Goal: Information Seeking & Learning: Learn about a topic

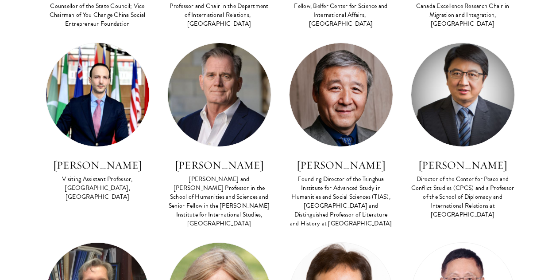
scroll to position [2639, 0]
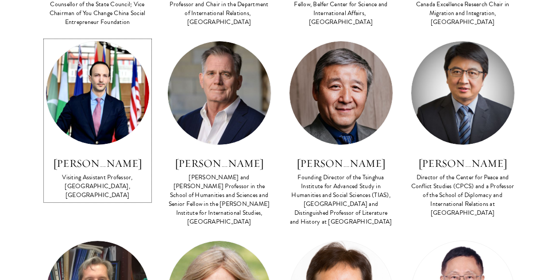
click at [113, 144] on img at bounding box center [97, 92] width 103 height 103
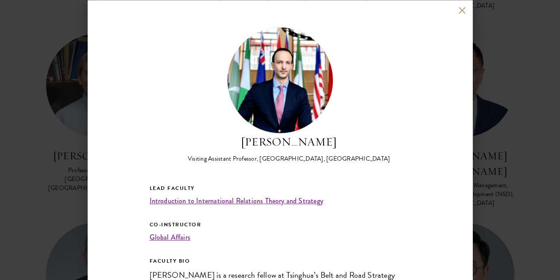
click at [463, 10] on button at bounding box center [463, 11] width 8 height 8
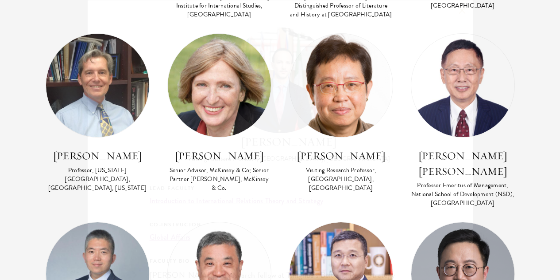
scroll to position [2762, 0]
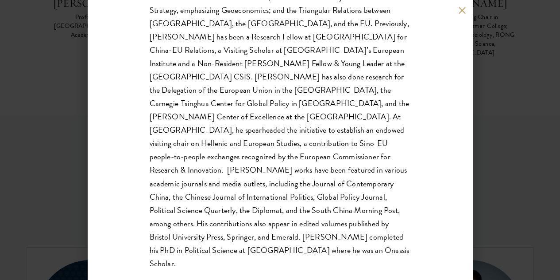
scroll to position [3256, 0]
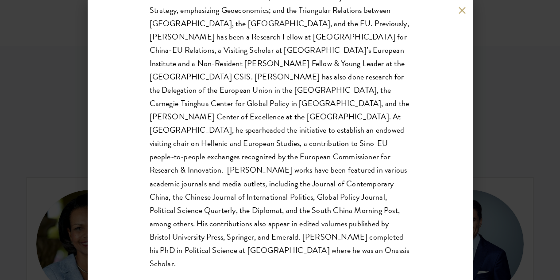
click at [464, 10] on button at bounding box center [463, 11] width 8 height 8
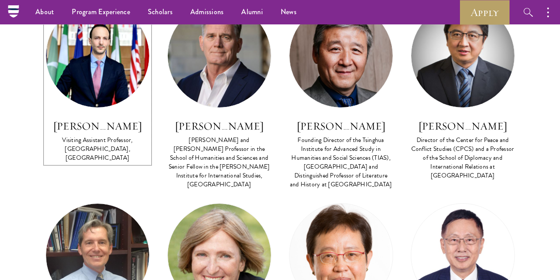
scroll to position [2632, 0]
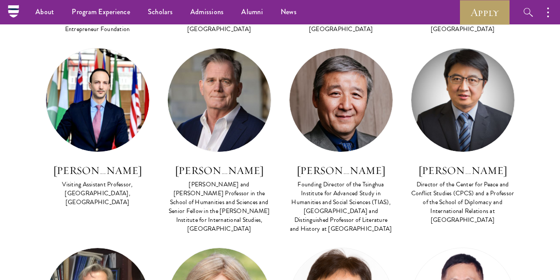
drag, startPoint x: 68, startPoint y: 235, endPoint x: 162, endPoint y: 238, distance: 93.5
copy h3 "[PERSON_NAME]"
